Goal: Information Seeking & Learning: Stay updated

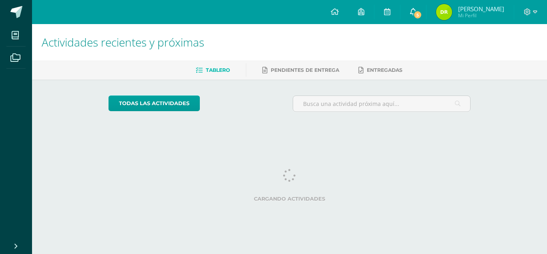
click at [413, 14] on link "5" at bounding box center [414, 12] width 26 height 24
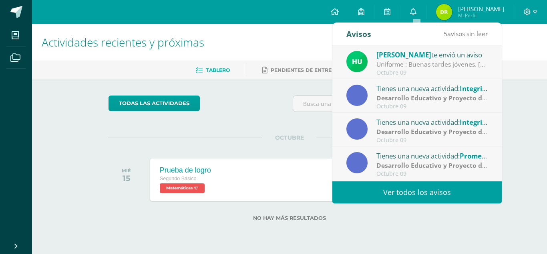
click at [399, 190] on link "Ver todos los avisos" at bounding box center [418, 192] width 170 height 22
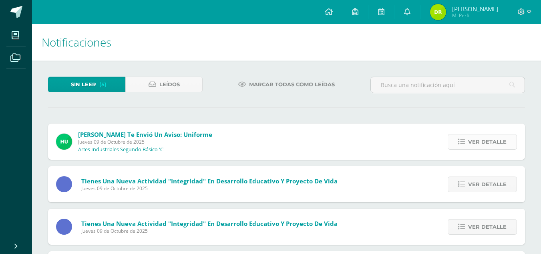
click at [492, 147] on span "Ver detalle" at bounding box center [487, 141] width 38 height 15
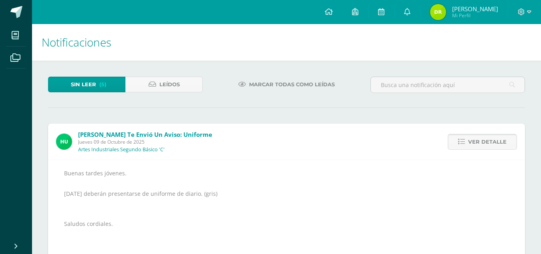
click at [492, 147] on span "Ver detalle" at bounding box center [487, 141] width 38 height 15
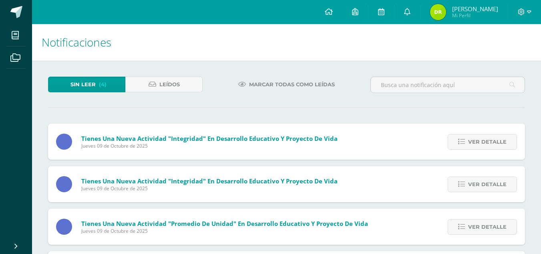
click at [492, 147] on span "Ver detalle" at bounding box center [487, 141] width 38 height 15
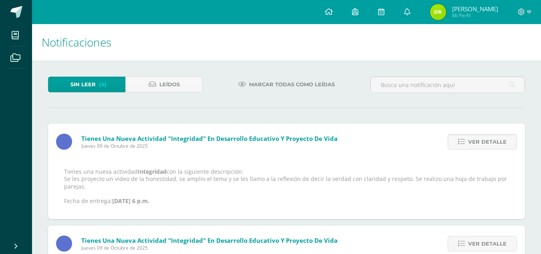
click at [492, 147] on span "Ver detalle" at bounding box center [487, 141] width 38 height 15
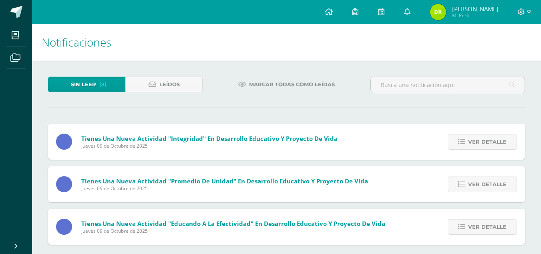
click at [492, 147] on span "Ver detalle" at bounding box center [487, 141] width 38 height 15
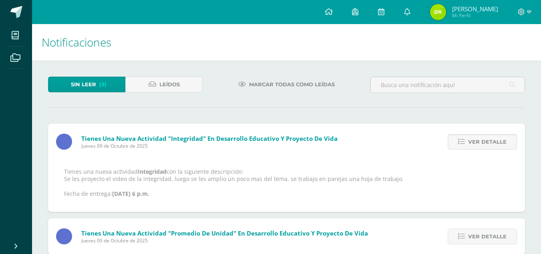
click at [492, 147] on span "Ver detalle" at bounding box center [487, 141] width 38 height 15
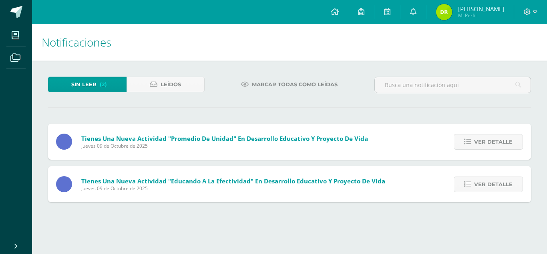
click at [492, 147] on span "Ver detalle" at bounding box center [493, 141] width 38 height 15
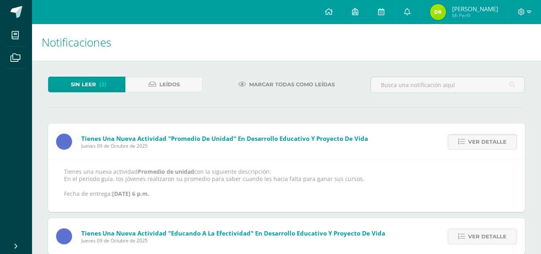
click at [492, 147] on span "Ver detalle" at bounding box center [487, 141] width 38 height 15
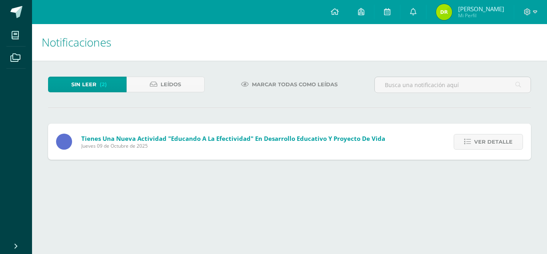
click at [492, 147] on span "Ver detalle" at bounding box center [493, 141] width 38 height 15
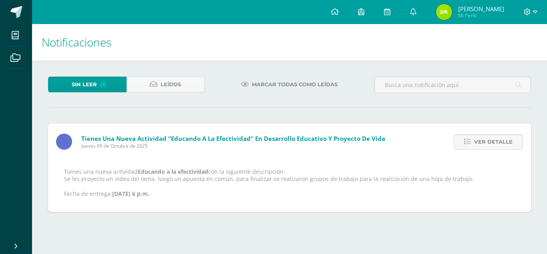
click at [492, 147] on span "Ver detalle" at bounding box center [493, 141] width 38 height 15
